Goal: Task Accomplishment & Management: Use online tool/utility

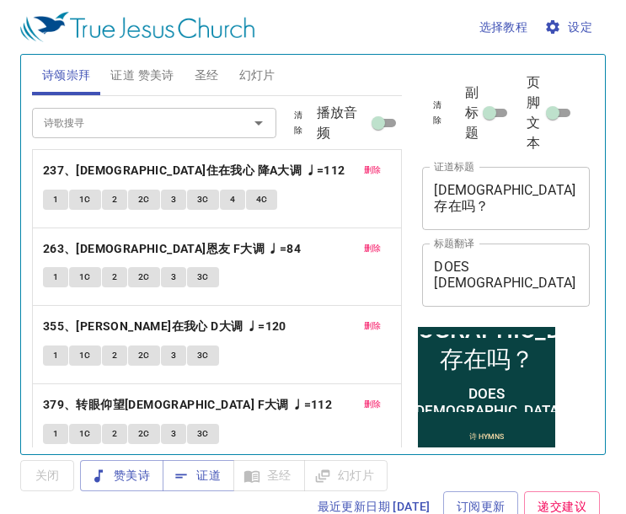
click at [364, 170] on span "删除" at bounding box center [373, 170] width 18 height 15
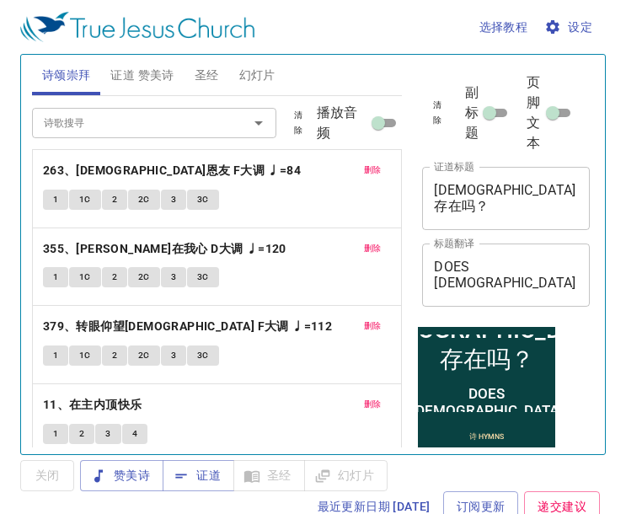
click at [364, 170] on span "删除" at bounding box center [373, 170] width 18 height 15
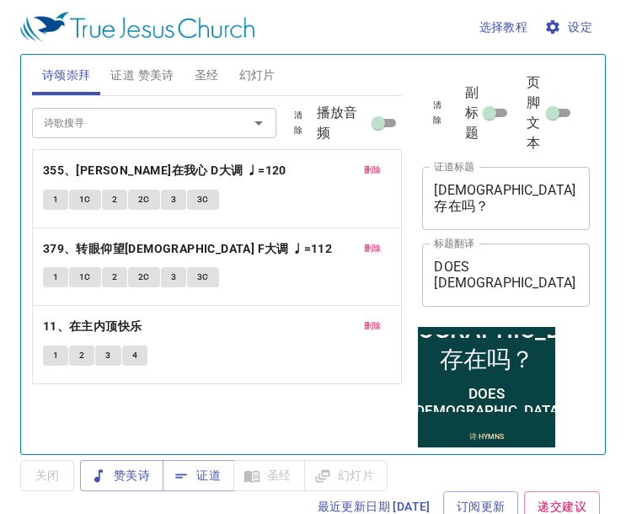
click at [351, 170] on p "355、平安永在我心 D大调 ♩=120" at bounding box center [217, 170] width 349 height 21
click at [358, 170] on button "删除" at bounding box center [373, 170] width 38 height 20
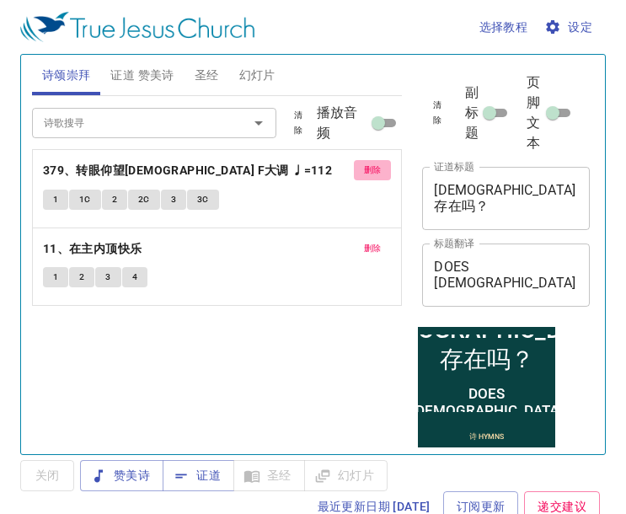
click at [373, 163] on span "删除" at bounding box center [373, 170] width 18 height 15
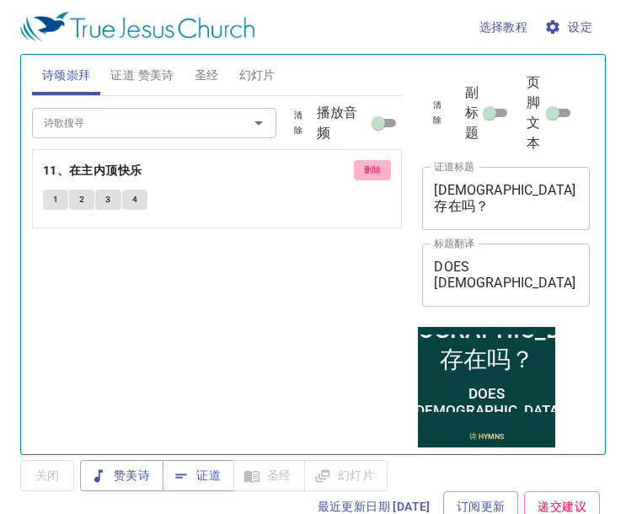
click at [375, 163] on span "删除" at bounding box center [373, 170] width 18 height 15
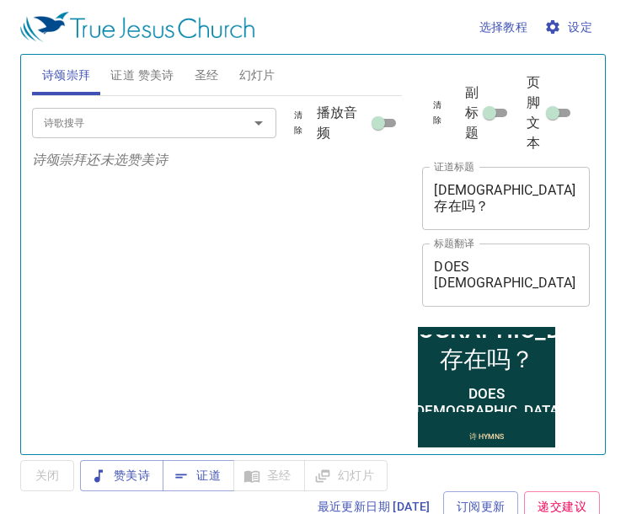
click at [51, 128] on input "诗歌搜寻" at bounding box center [129, 122] width 184 height 19
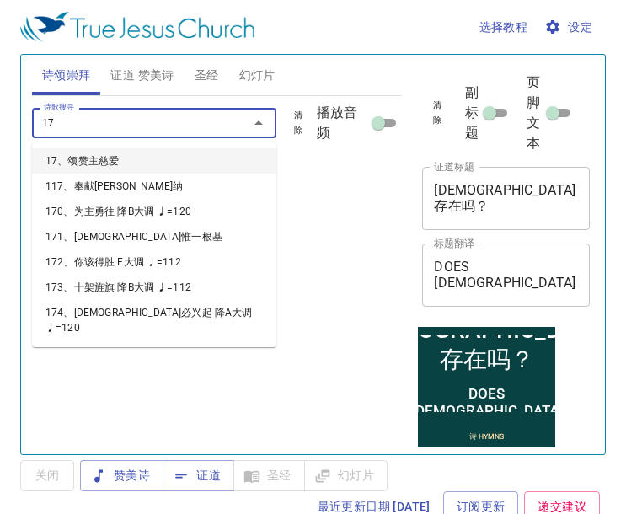
type input "170"
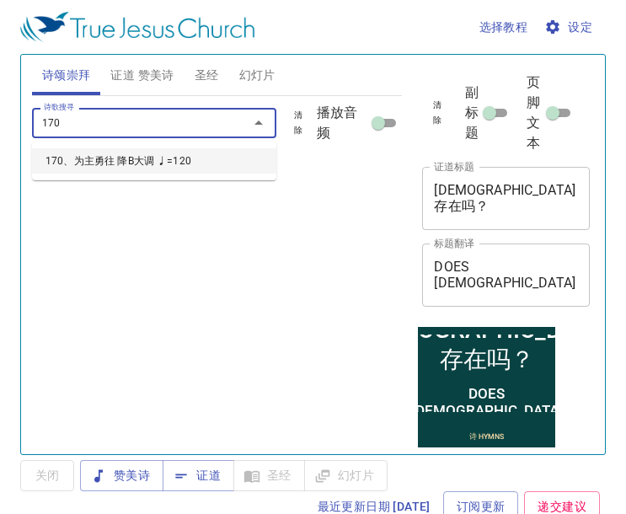
click at [109, 158] on li "170、为主勇往 降B大调 ♩=120" at bounding box center [154, 160] width 244 height 25
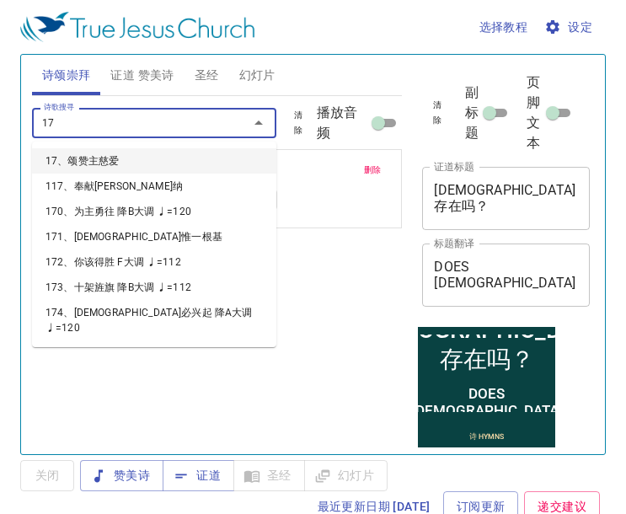
type input "172"
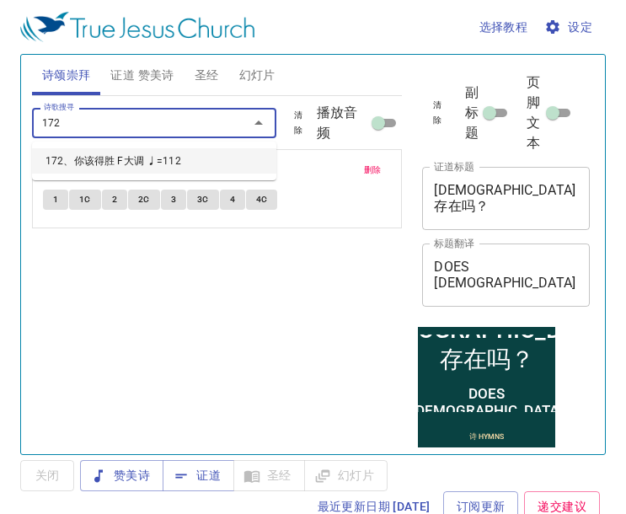
click at [99, 163] on li "172、你该得胜 F大调 ♩=112" at bounding box center [154, 160] width 244 height 25
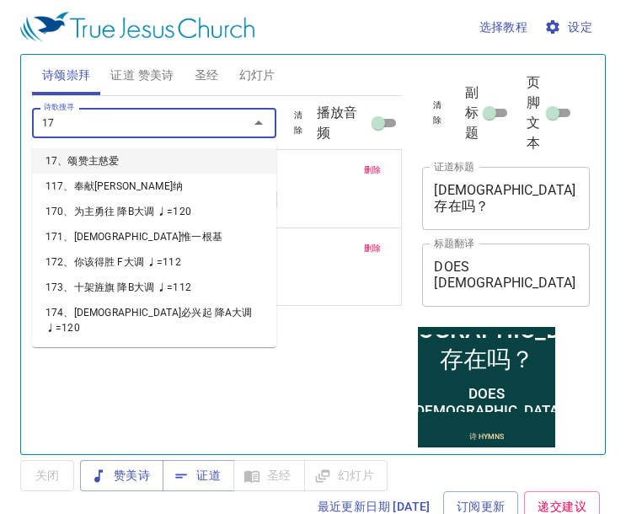
type input "173"
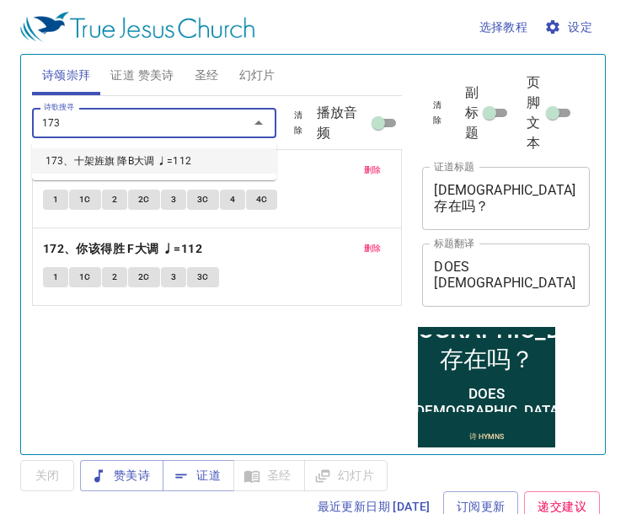
click at [99, 163] on li "173、十架旌旗 降B大调 ♩=112" at bounding box center [154, 160] width 244 height 25
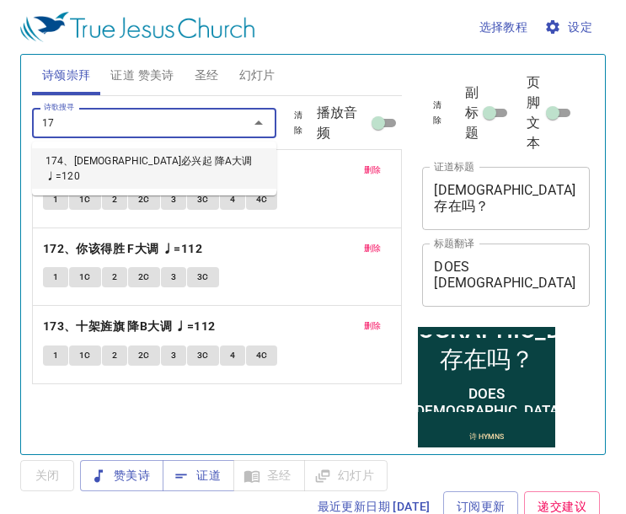
type input "174"
click at [99, 163] on li "174、[DEMOGRAPHIC_DATA]必兴起 降A大调 ♩=120" at bounding box center [154, 168] width 244 height 40
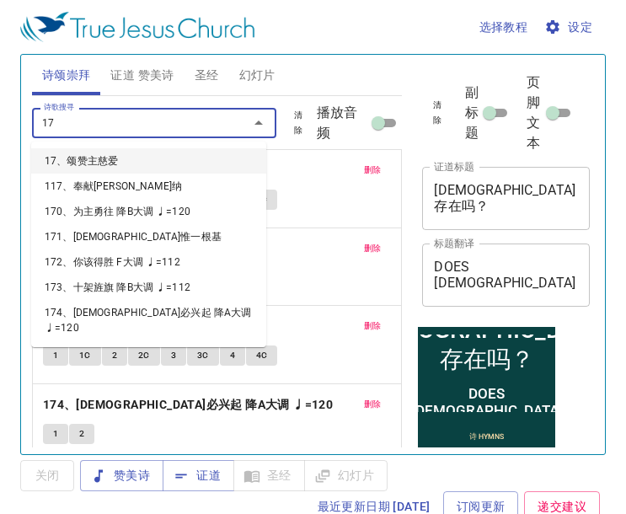
type input "175"
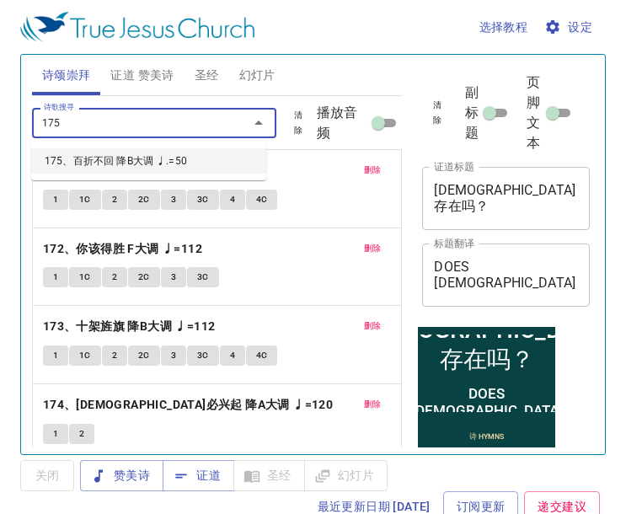
click at [99, 163] on li "175、百折不回 降B大调 ♩.=50" at bounding box center [148, 160] width 235 height 25
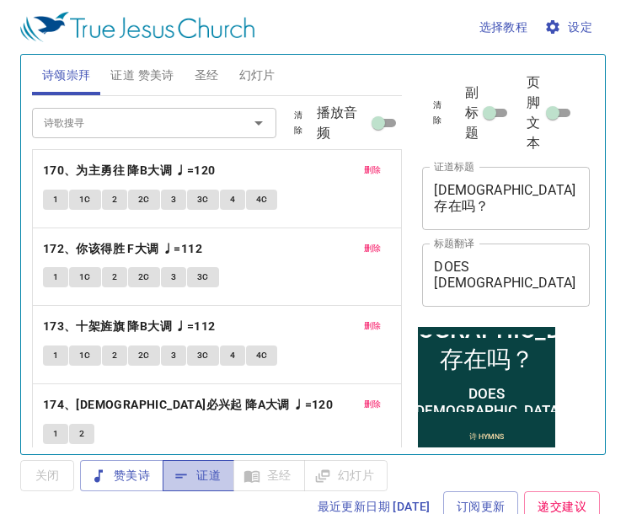
click at [204, 480] on span "证道" at bounding box center [198, 475] width 45 height 21
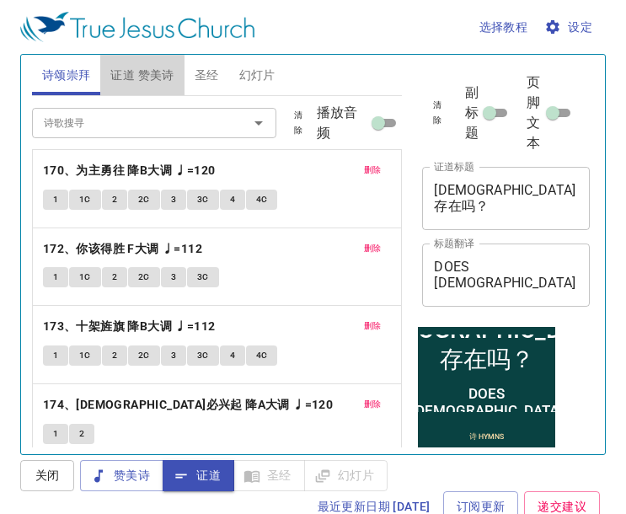
click at [141, 77] on span "证道 赞美诗" at bounding box center [141, 75] width 63 height 21
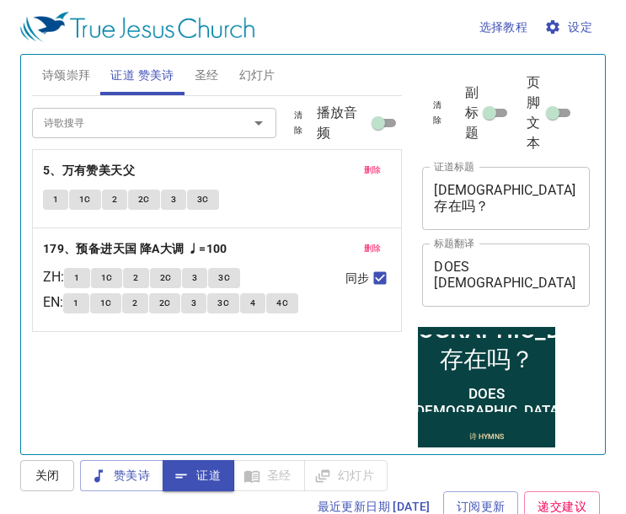
click at [381, 173] on button "删除" at bounding box center [373, 170] width 38 height 20
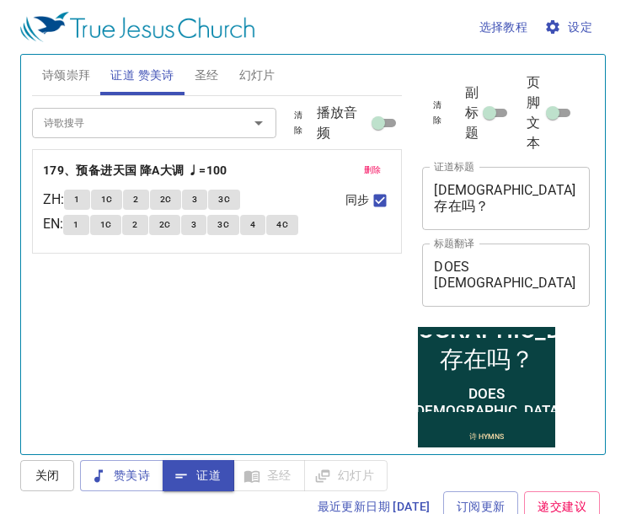
click at [381, 173] on button "删除" at bounding box center [373, 170] width 38 height 20
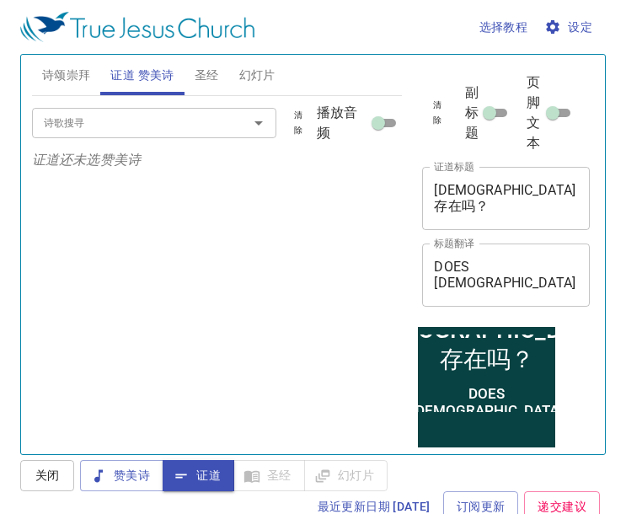
click at [182, 130] on input "诗歌搜寻" at bounding box center [129, 122] width 184 height 19
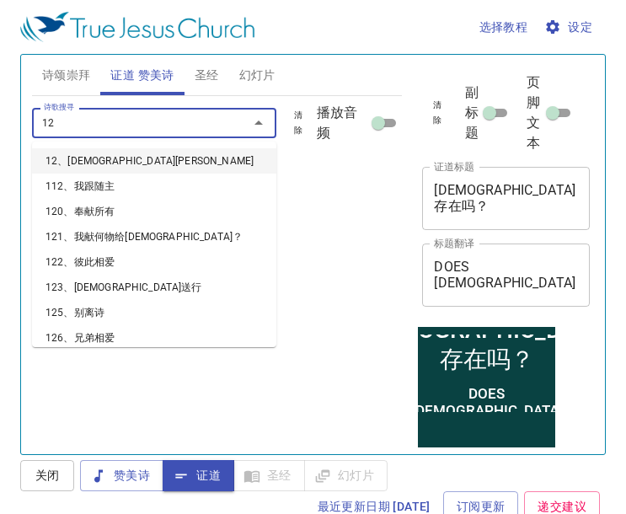
type input "129"
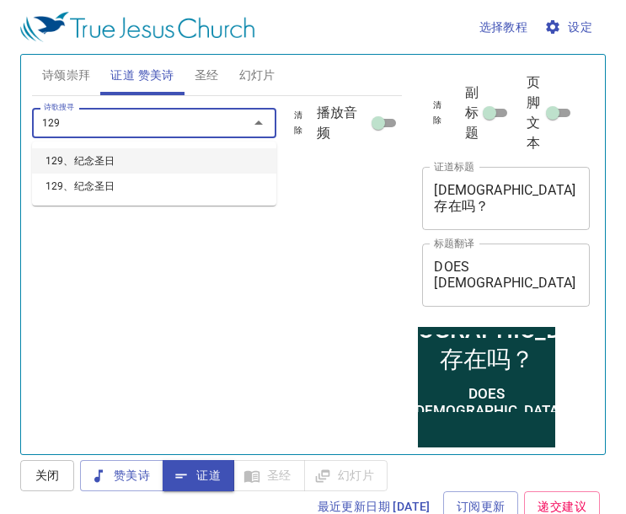
click at [175, 151] on li "129、纪念圣日" at bounding box center [154, 160] width 244 height 25
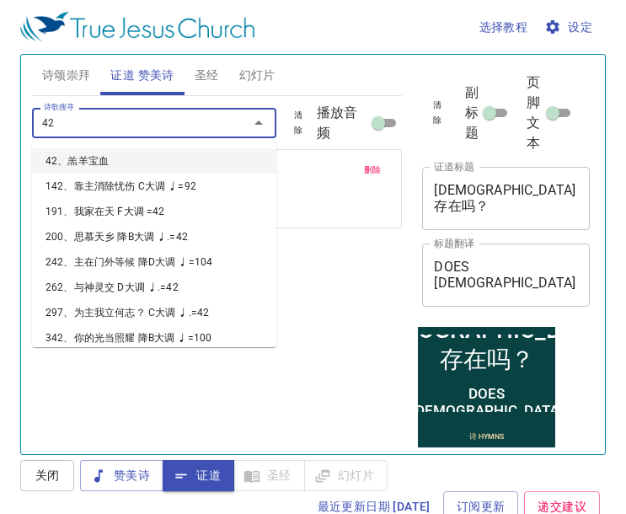
type input "423"
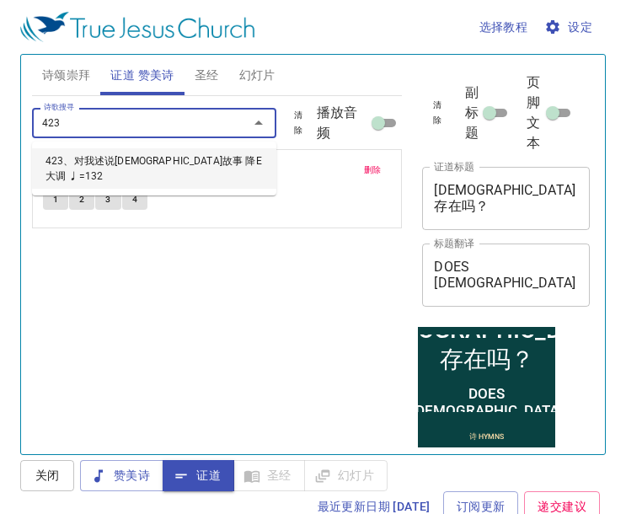
click at [175, 151] on li "423、对我述说[DEMOGRAPHIC_DATA]故事 降E大调 ♩=132" at bounding box center [154, 168] width 244 height 40
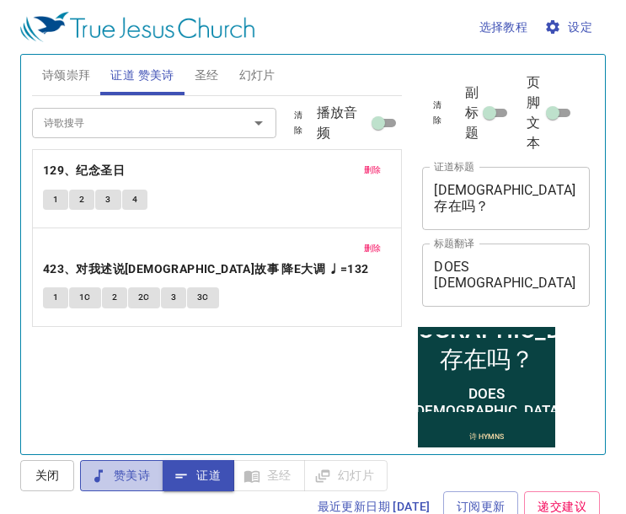
click at [132, 483] on span "赞美诗" at bounding box center [121, 475] width 56 height 21
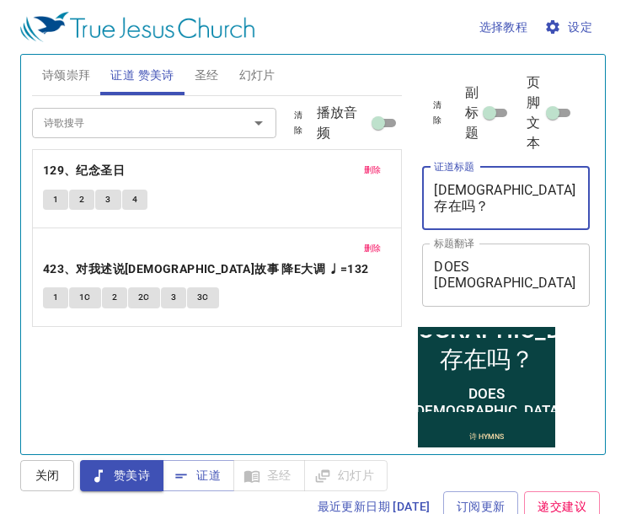
drag, startPoint x: 538, startPoint y: 192, endPoint x: 377, endPoint y: 205, distance: 161.4
click at [360, 215] on div "诗颂崇拜 证道 赞美诗 圣经 幻灯片 诗歌搜寻 诗歌搜寻 清除 播放音频 删除 170、为主勇往 降B大调 ♩=120 1 1C 2 2C 3 3C 4 4C…" at bounding box center [312, 247] width 575 height 399
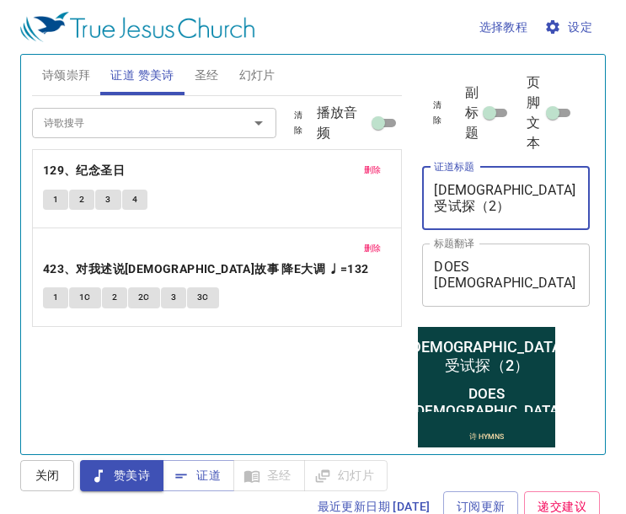
type textarea "[DEMOGRAPHIC_DATA]受试探（2）"
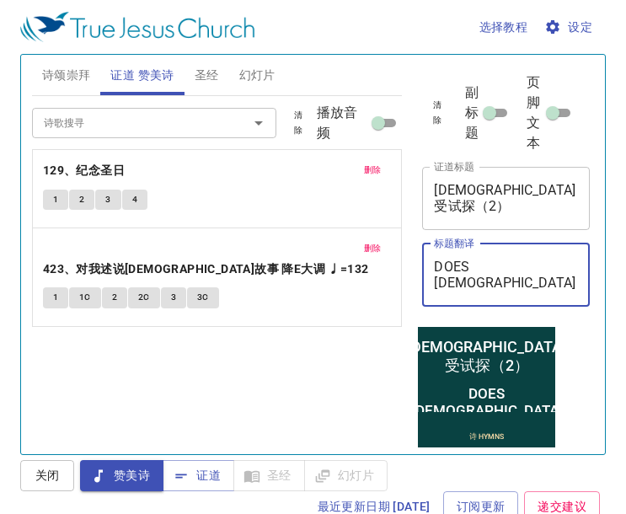
drag, startPoint x: 547, startPoint y: 276, endPoint x: 408, endPoint y: 315, distance: 144.3
click at [408, 315] on div "诗颂崇拜 证道 赞美诗 圣经 幻灯片 诗歌搜寻 诗歌搜寻 清除 播放音频 删除 170、为主勇往 降B大调 ♩=120 1 1C 2 2C 3 3C 4 4C…" at bounding box center [312, 247] width 575 height 399
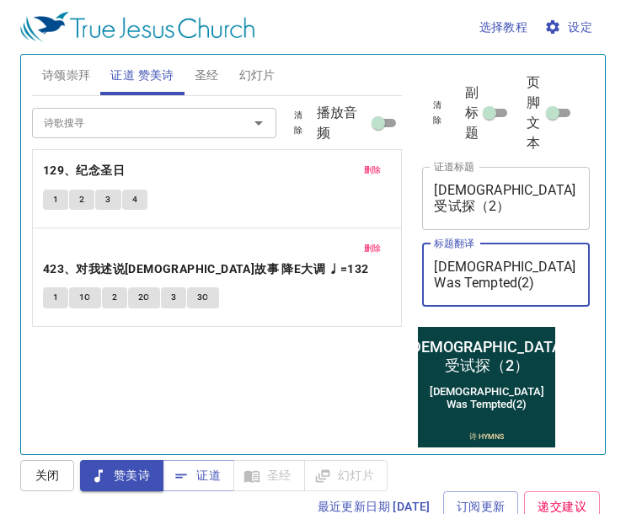
type textarea "[DEMOGRAPHIC_DATA] Was Tempted(2)"
click at [62, 66] on span "诗颂崇拜" at bounding box center [66, 75] width 49 height 21
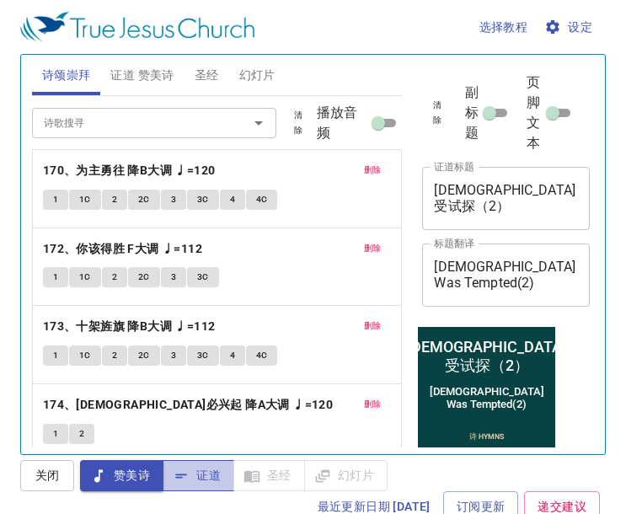
click at [195, 473] on span "证道" at bounding box center [198, 475] width 45 height 21
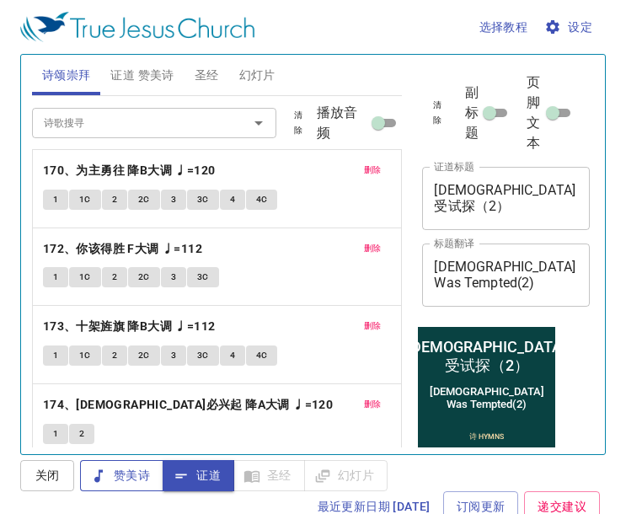
click at [121, 473] on span "赞美诗" at bounding box center [121, 475] width 56 height 21
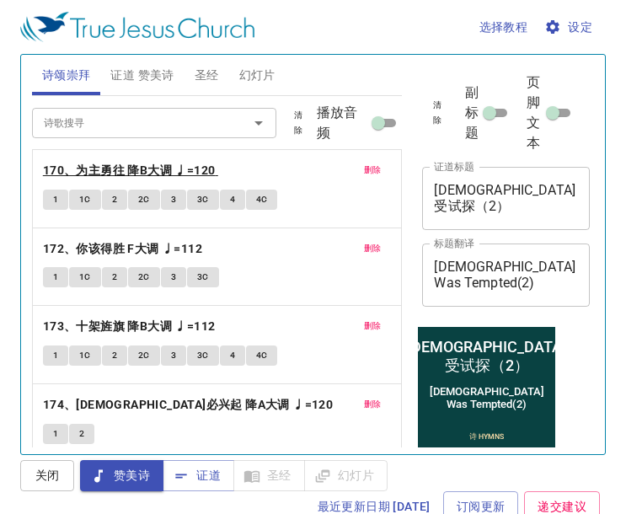
click at [174, 171] on b "170、为主勇往 降B大调 ♩=120" at bounding box center [129, 170] width 173 height 21
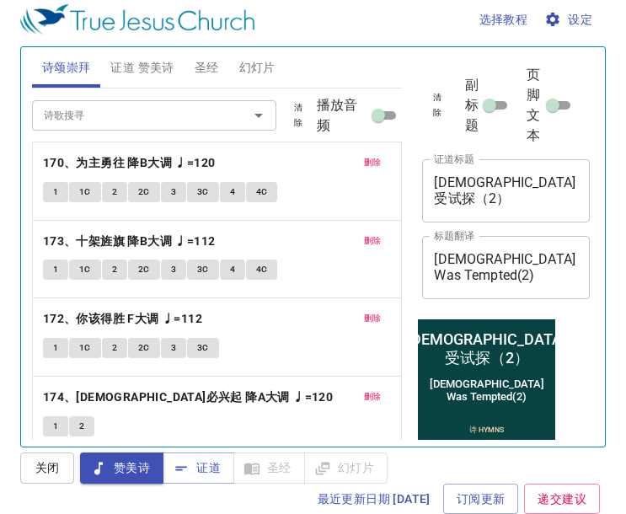
scroll to position [119, 0]
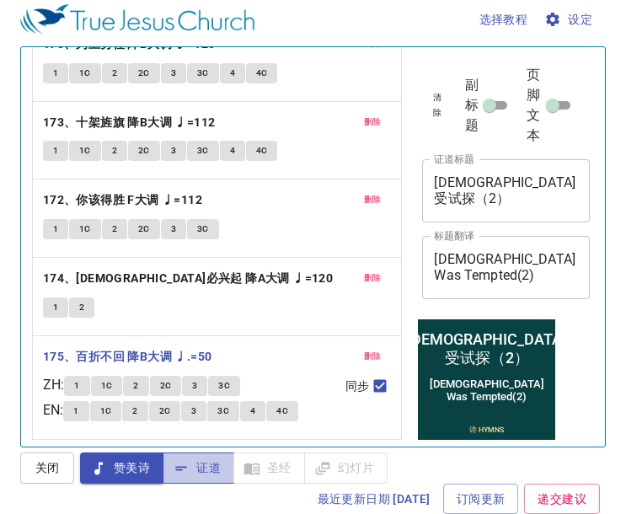
click at [225, 473] on button "证道" at bounding box center [199, 467] width 72 height 31
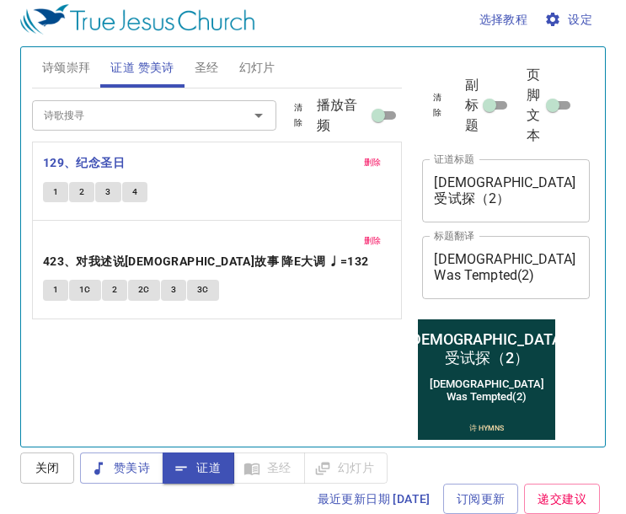
scroll to position [8, 0]
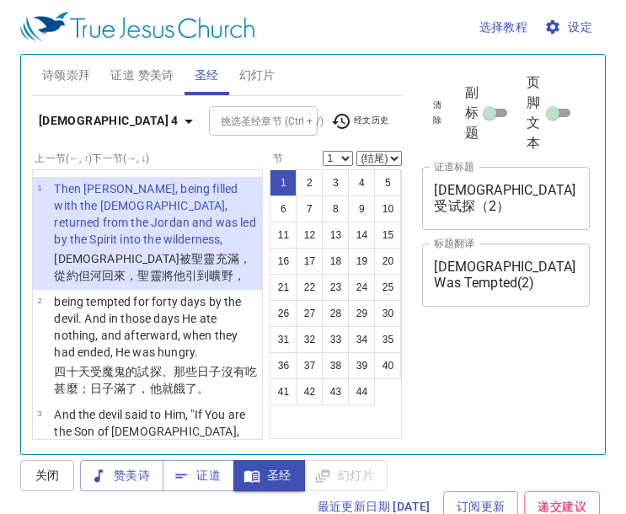
scroll to position [8, 0]
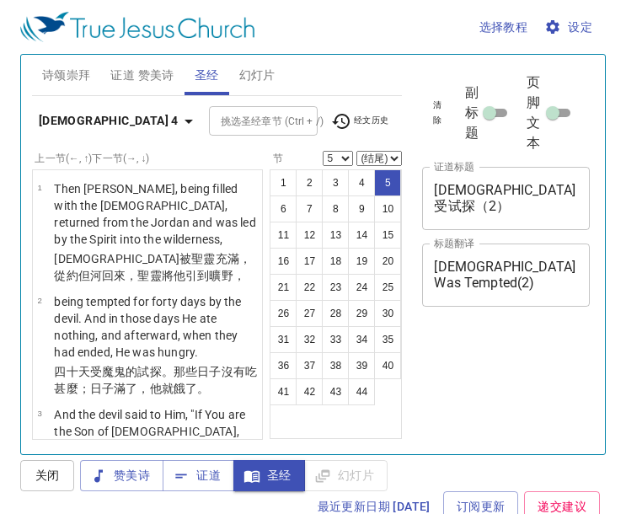
select select "5"
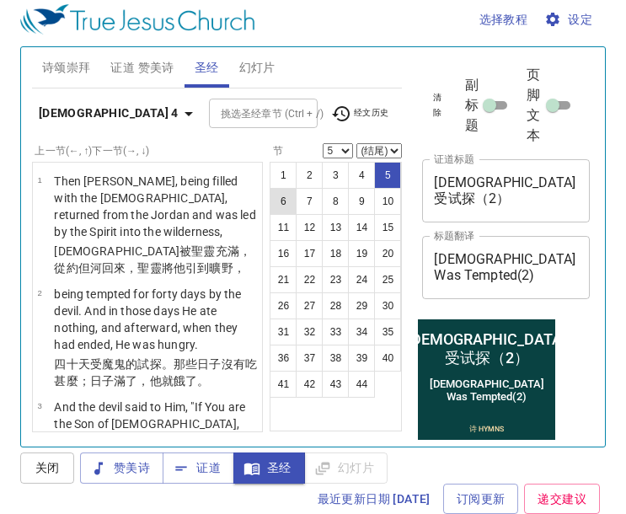
click at [296, 194] on button "6" at bounding box center [282, 201] width 27 height 27
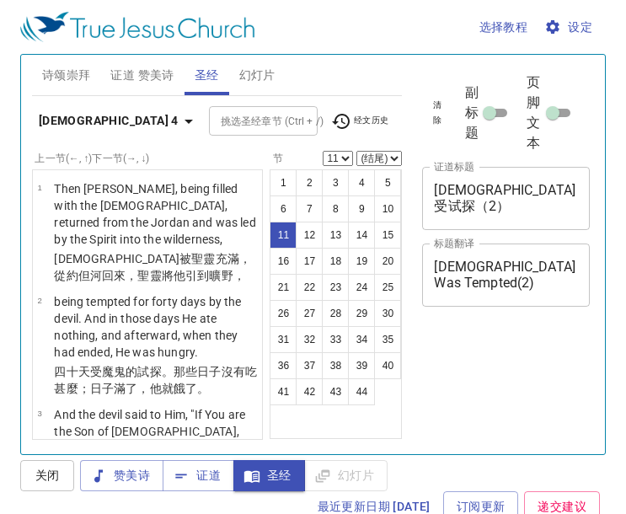
select select "11"
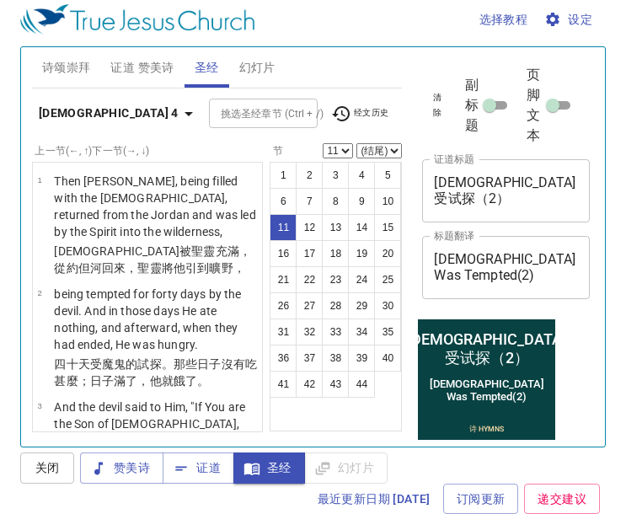
scroll to position [1026, 0]
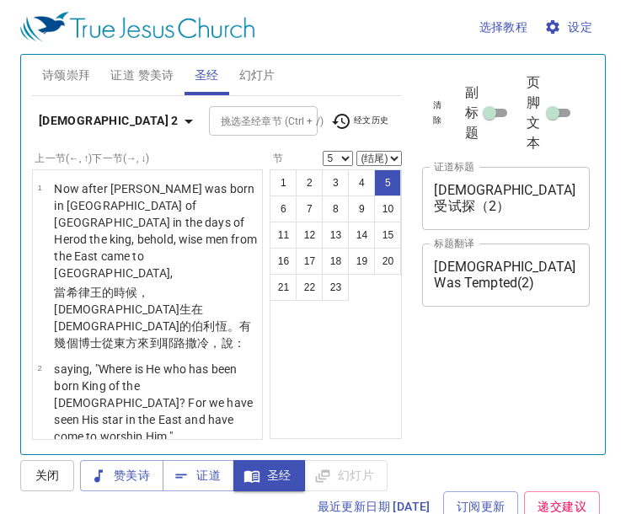
select select "5"
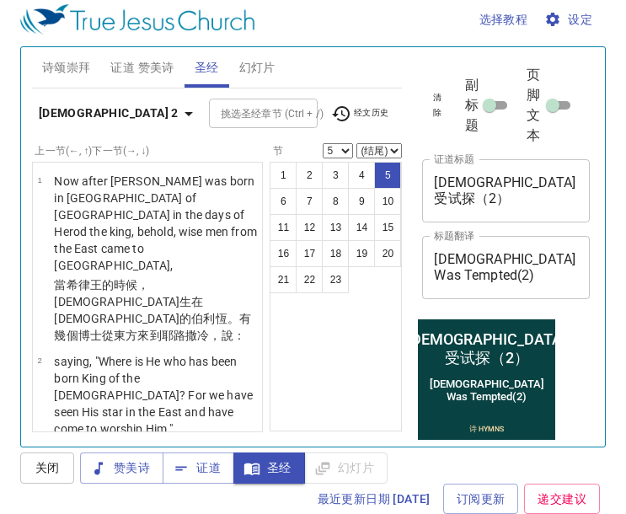
scroll to position [406, 0]
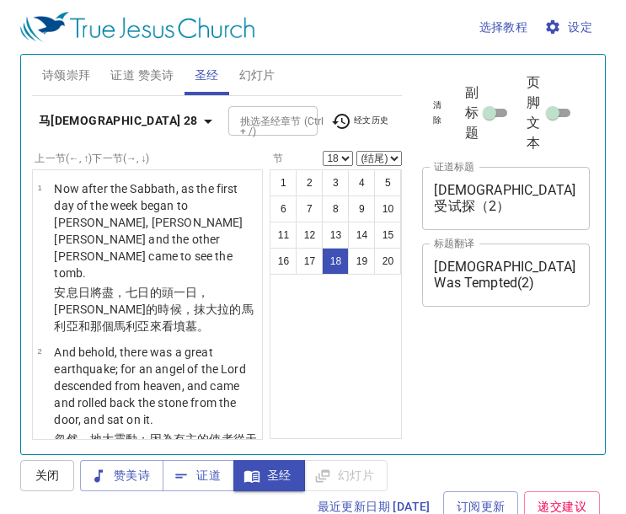
select select "18"
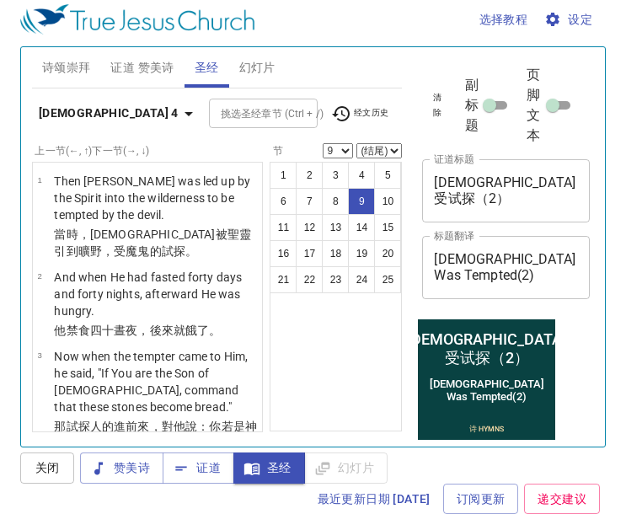
scroll to position [891, 0]
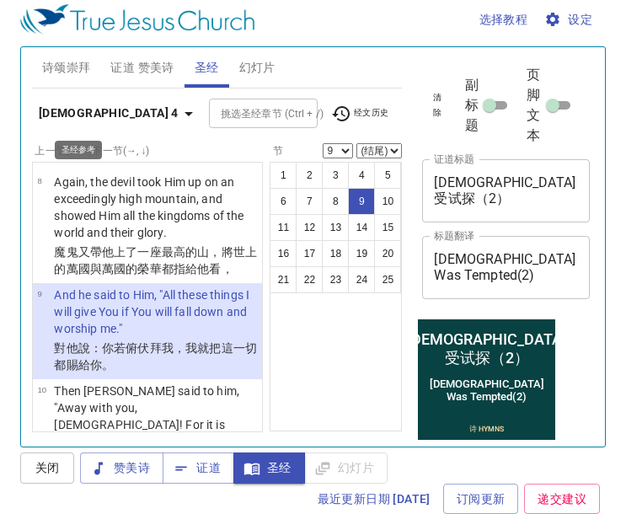
click at [92, 100] on button "马太福音 4" at bounding box center [118, 113] width 173 height 31
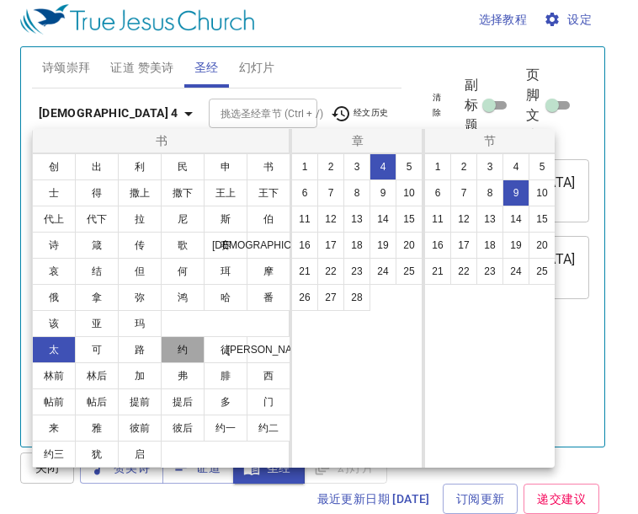
click at [177, 345] on button "约" at bounding box center [183, 349] width 44 height 27
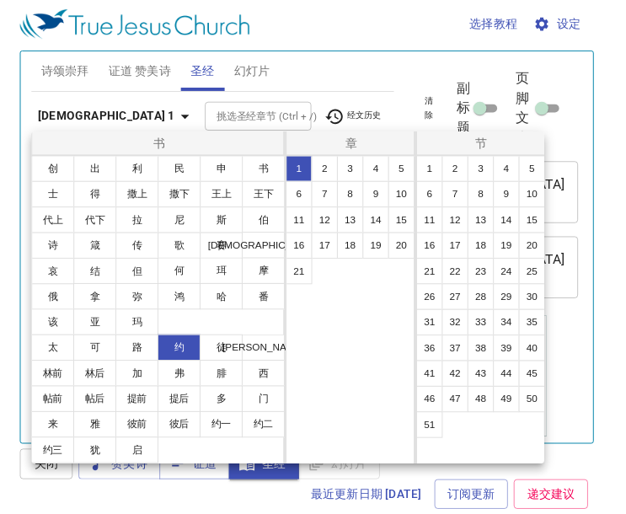
scroll to position [0, 0]
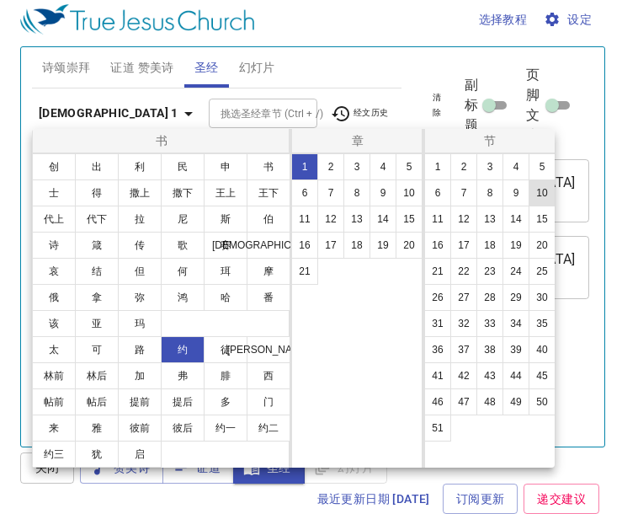
click at [537, 191] on button "10" at bounding box center [542, 192] width 27 height 27
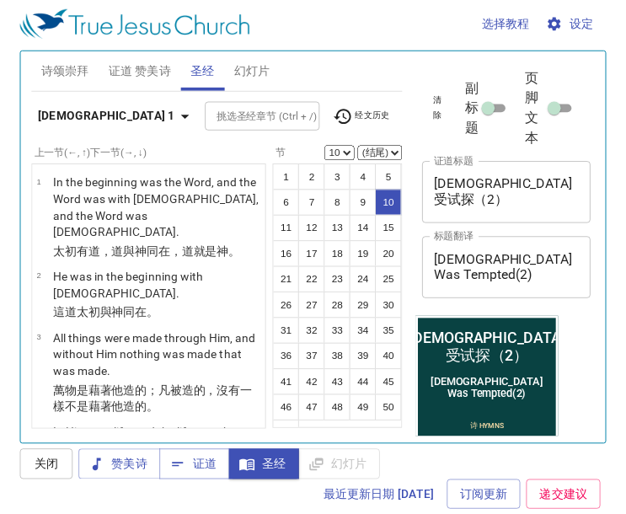
scroll to position [650, 0]
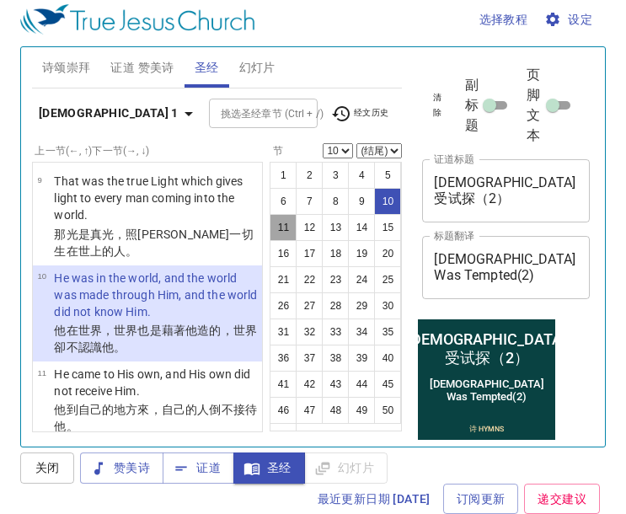
click at [296, 220] on button "11" at bounding box center [282, 227] width 27 height 27
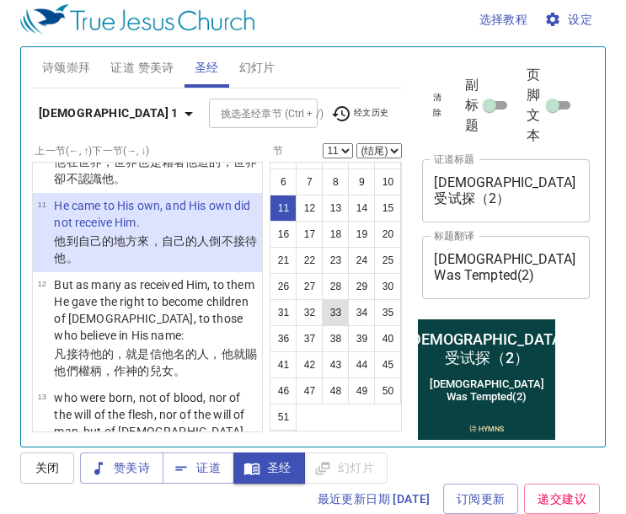
scroll to position [72, 0]
click at [296, 392] on button "46" at bounding box center [282, 390] width 27 height 27
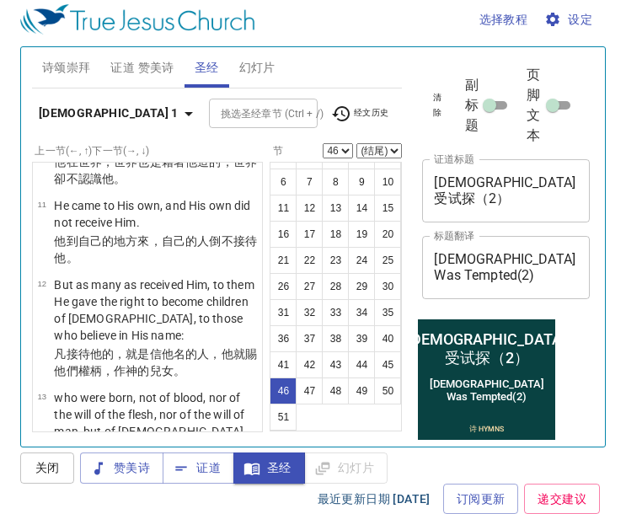
scroll to position [4933, 0]
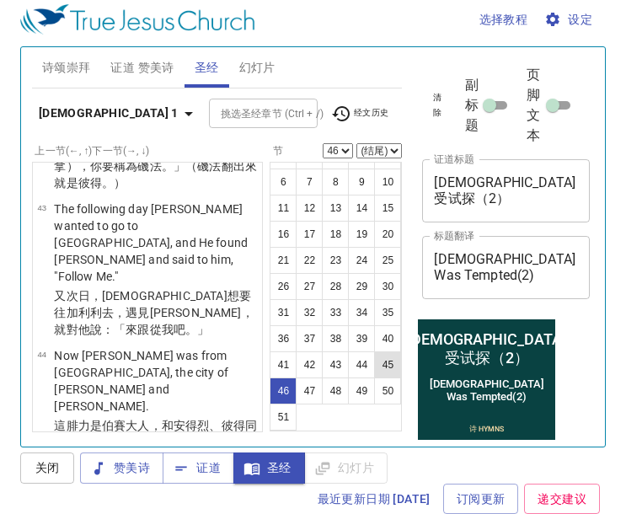
click at [374, 378] on button "45" at bounding box center [387, 364] width 27 height 27
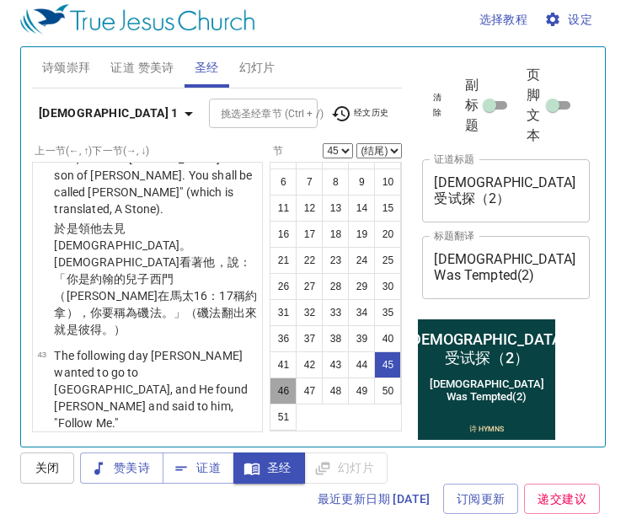
click at [296, 396] on button "46" at bounding box center [282, 390] width 27 height 27
select select "46"
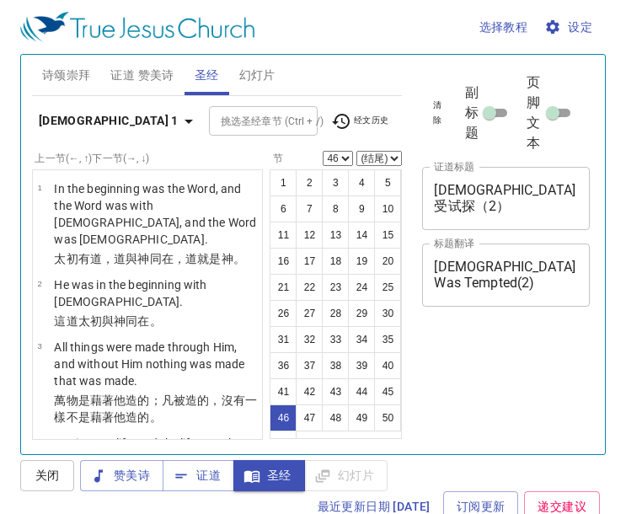
select select "46"
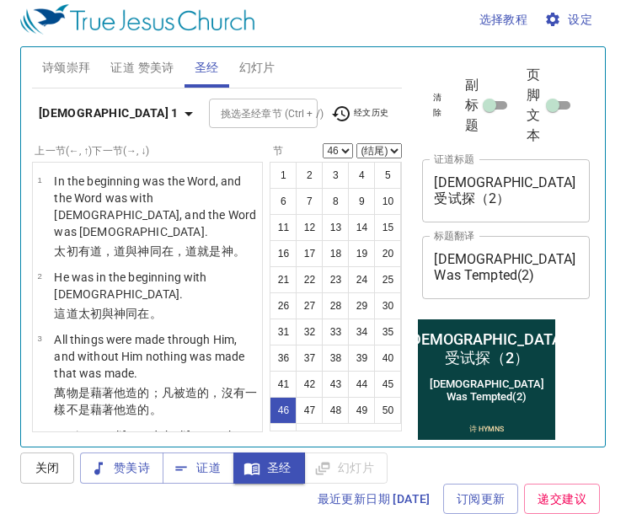
scroll to position [72, 0]
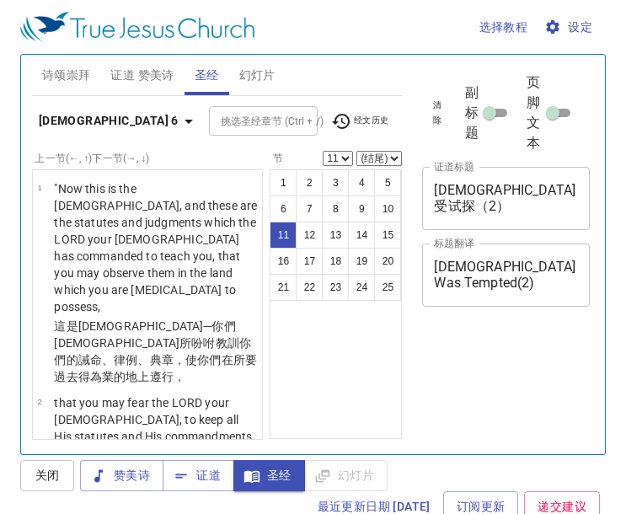
select select "11"
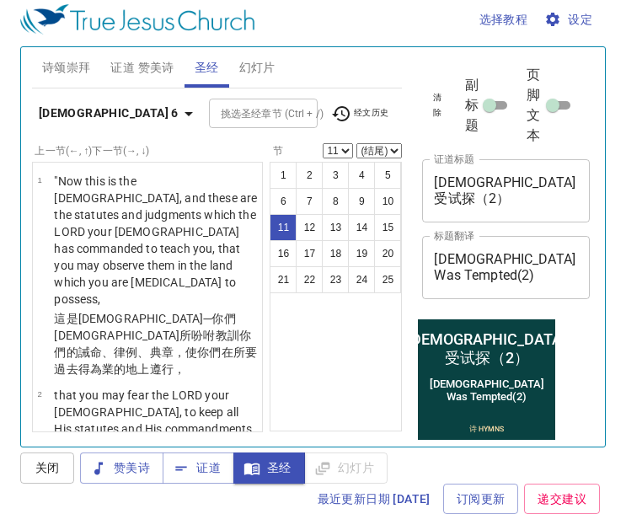
scroll to position [1294, 0]
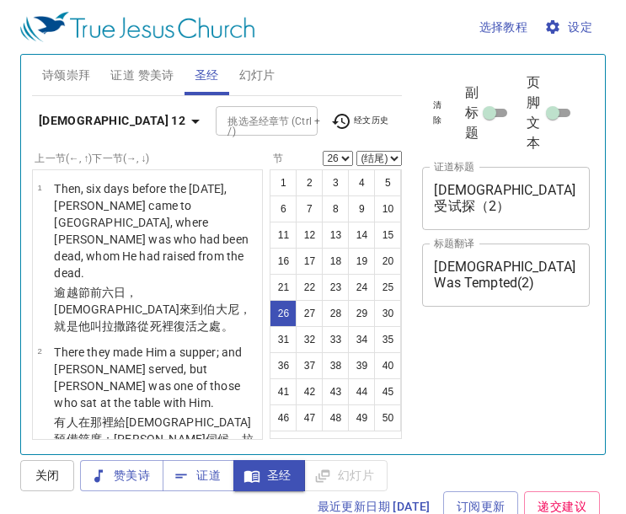
select select "26"
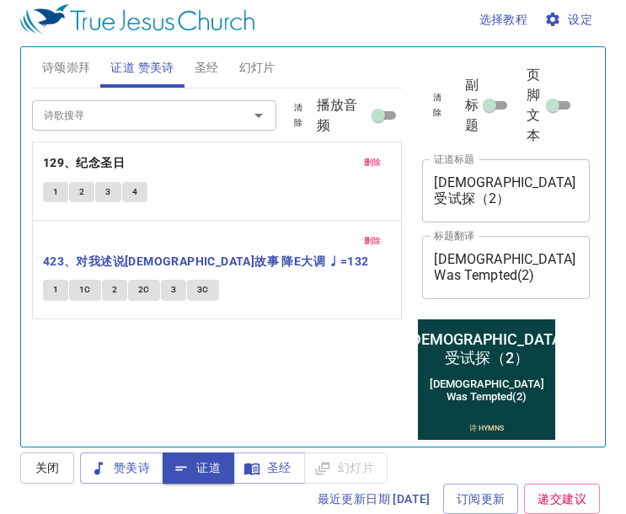
scroll to position [8, 0]
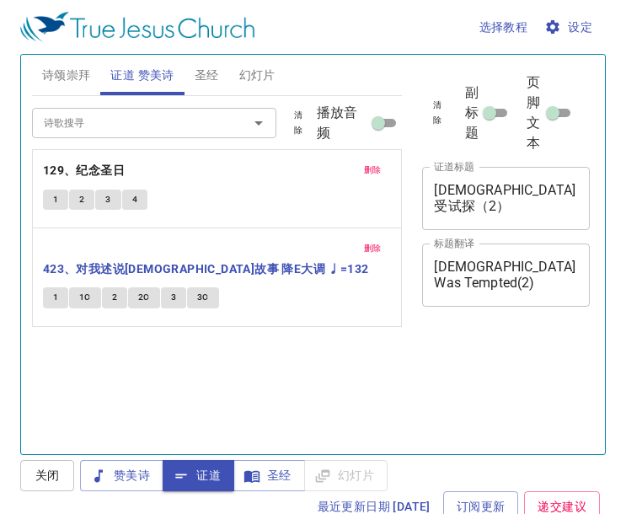
scroll to position [8, 0]
